Goal: Transaction & Acquisition: Purchase product/service

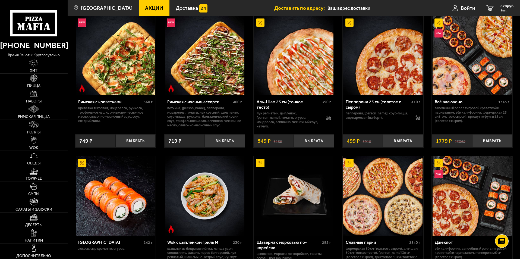
scroll to position [163, 0]
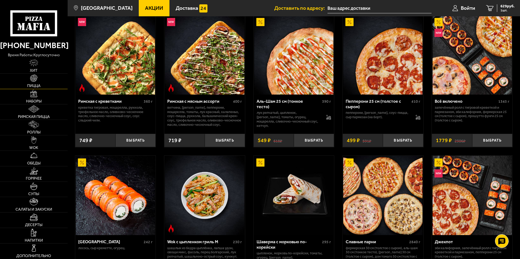
click at [31, 80] on img at bounding box center [34, 78] width 8 height 8
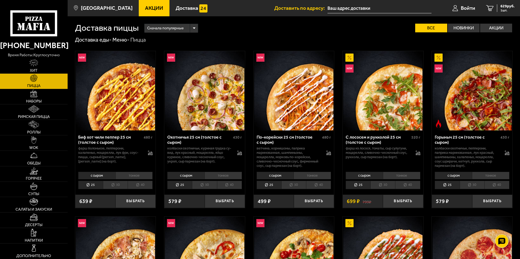
click at [145, 10] on span "Акции" at bounding box center [154, 7] width 18 height 5
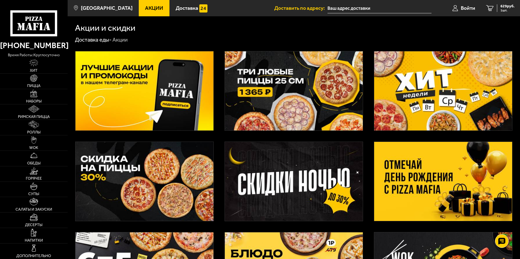
click at [299, 105] on img at bounding box center [294, 90] width 138 height 79
